Goal: Navigation & Orientation: Find specific page/section

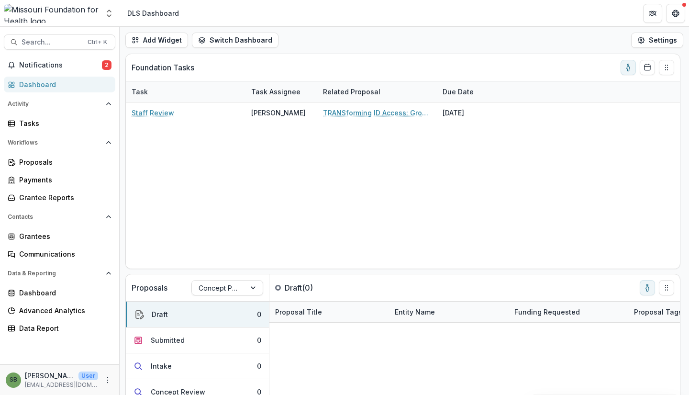
click at [50, 67] on span "Notifications" at bounding box center [60, 65] width 83 height 8
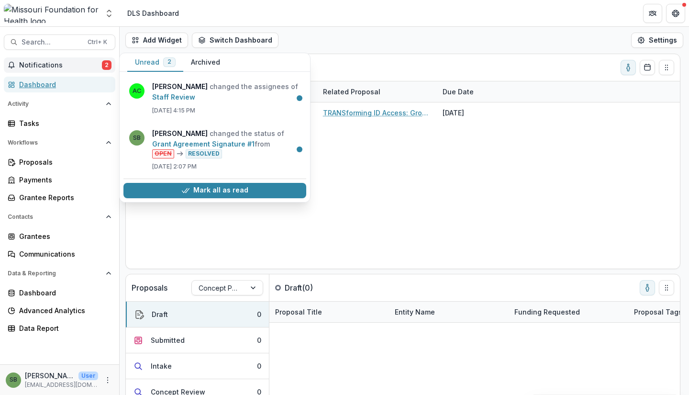
click at [51, 85] on div "Dashboard" at bounding box center [63, 84] width 89 height 10
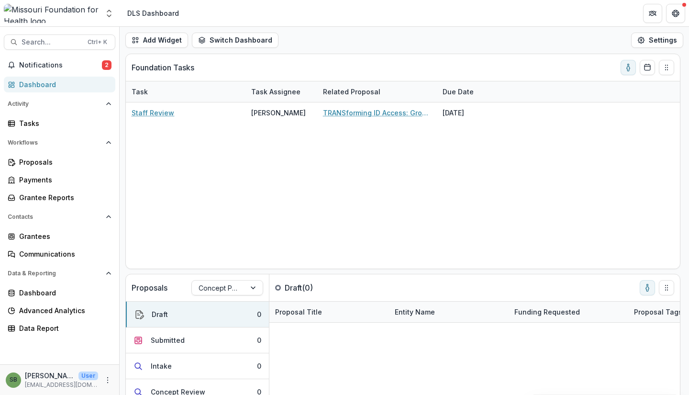
click at [37, 64] on span "Notifications" at bounding box center [60, 65] width 83 height 8
click at [45, 87] on div "Dashboard" at bounding box center [63, 84] width 89 height 10
click at [38, 62] on span "Notifications" at bounding box center [60, 65] width 83 height 8
click at [40, 86] on div "Dashboard" at bounding box center [63, 84] width 89 height 10
click at [40, 58] on button "Notifications 2" at bounding box center [59, 64] width 111 height 15
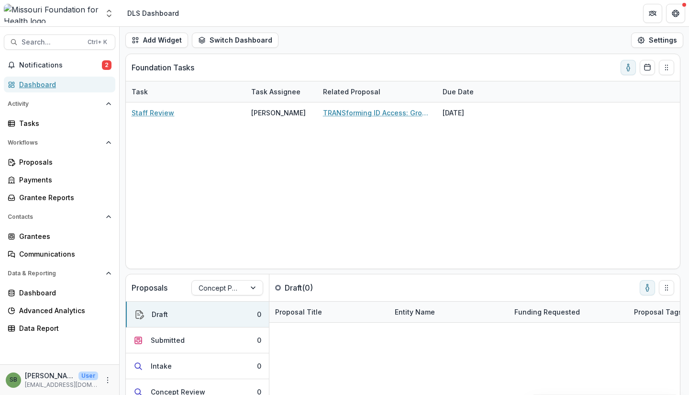
click at [44, 87] on div "Dashboard" at bounding box center [63, 84] width 89 height 10
click at [41, 63] on span "Notifications" at bounding box center [60, 65] width 83 height 8
